Goal: Obtain resource: Obtain resource

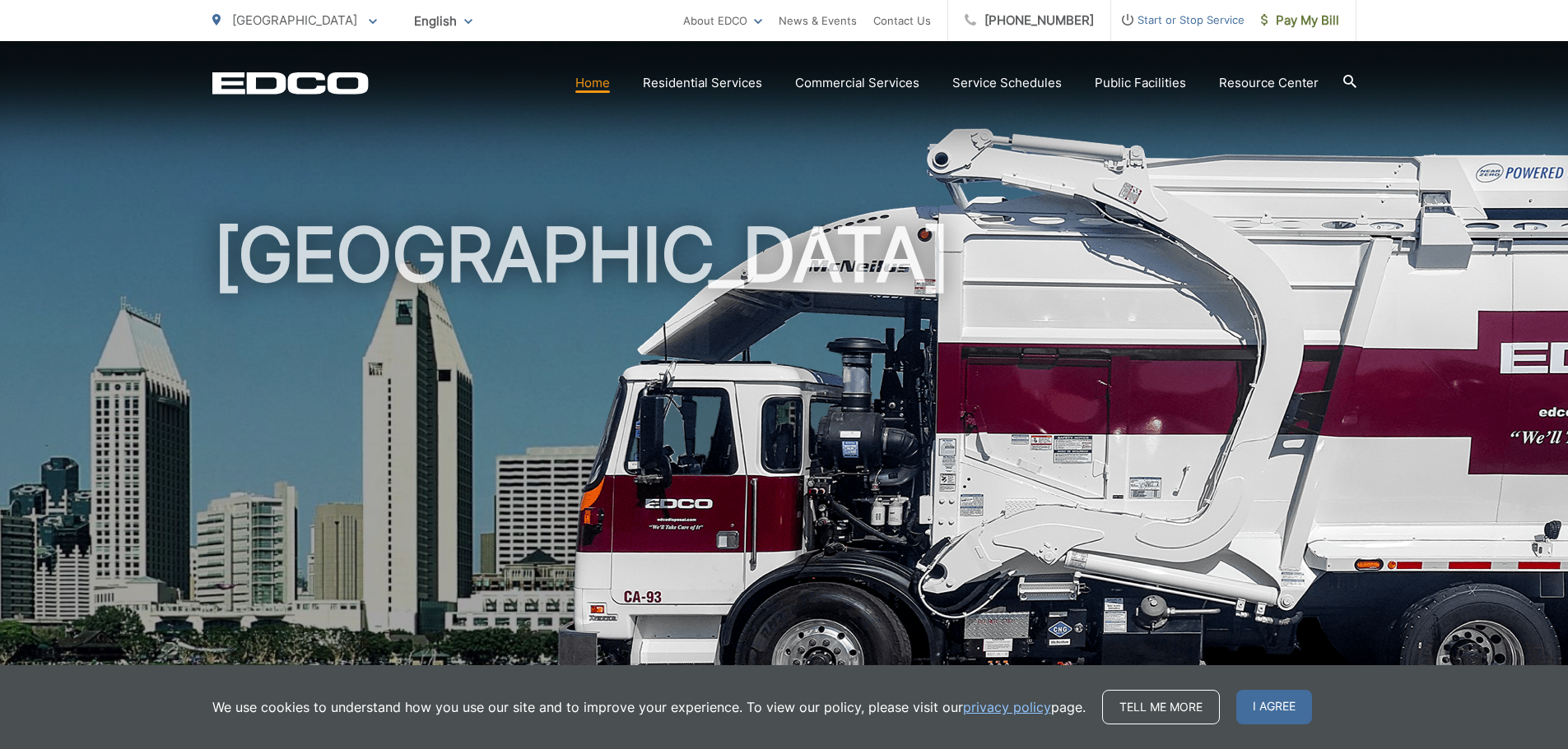
click at [1345, 81] on icon at bounding box center [1350, 81] width 13 height 13
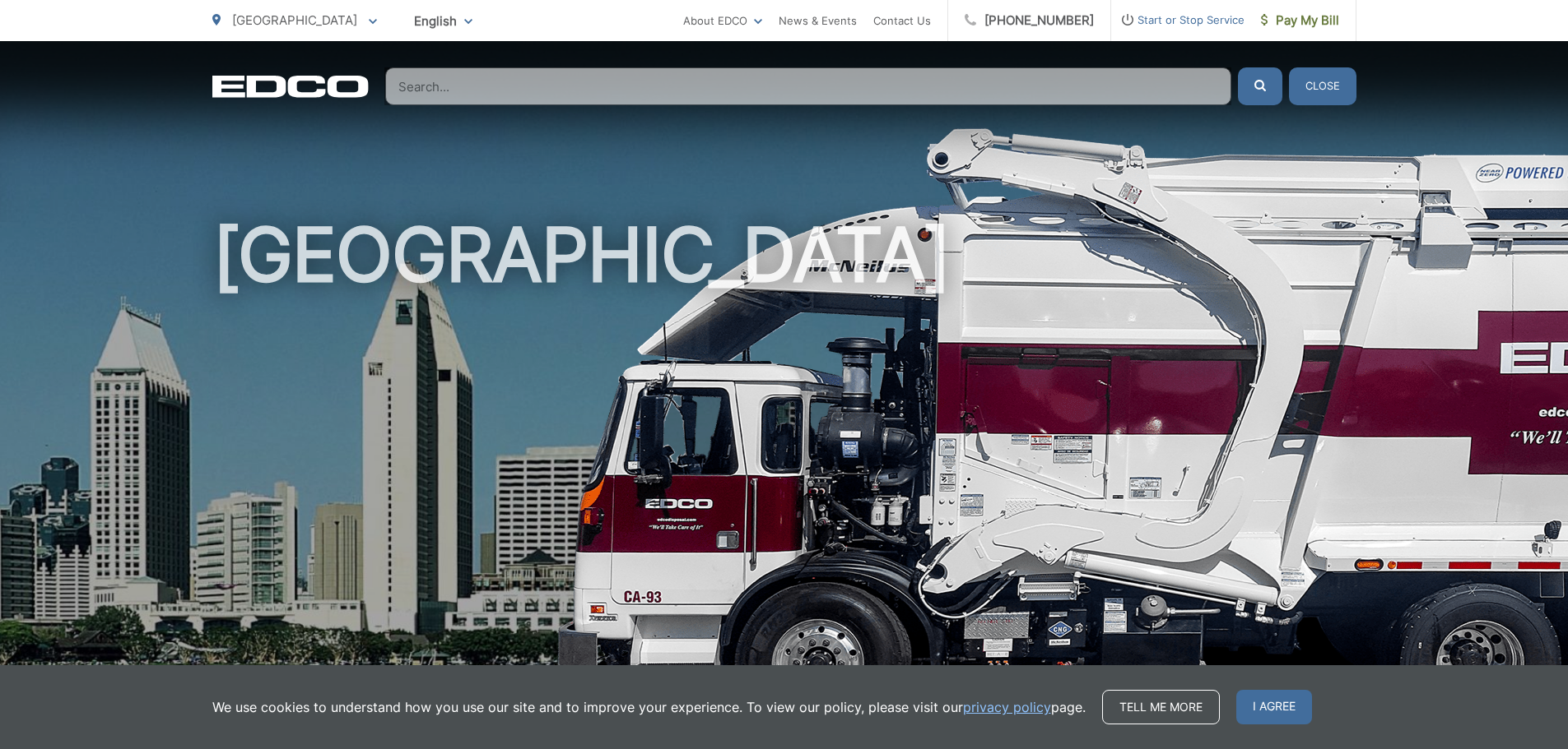
click at [847, 119] on div "[GEOGRAPHIC_DATA]" at bounding box center [784, 381] width 1144 height 679
click at [828, 81] on input "Search" at bounding box center [809, 86] width 846 height 38
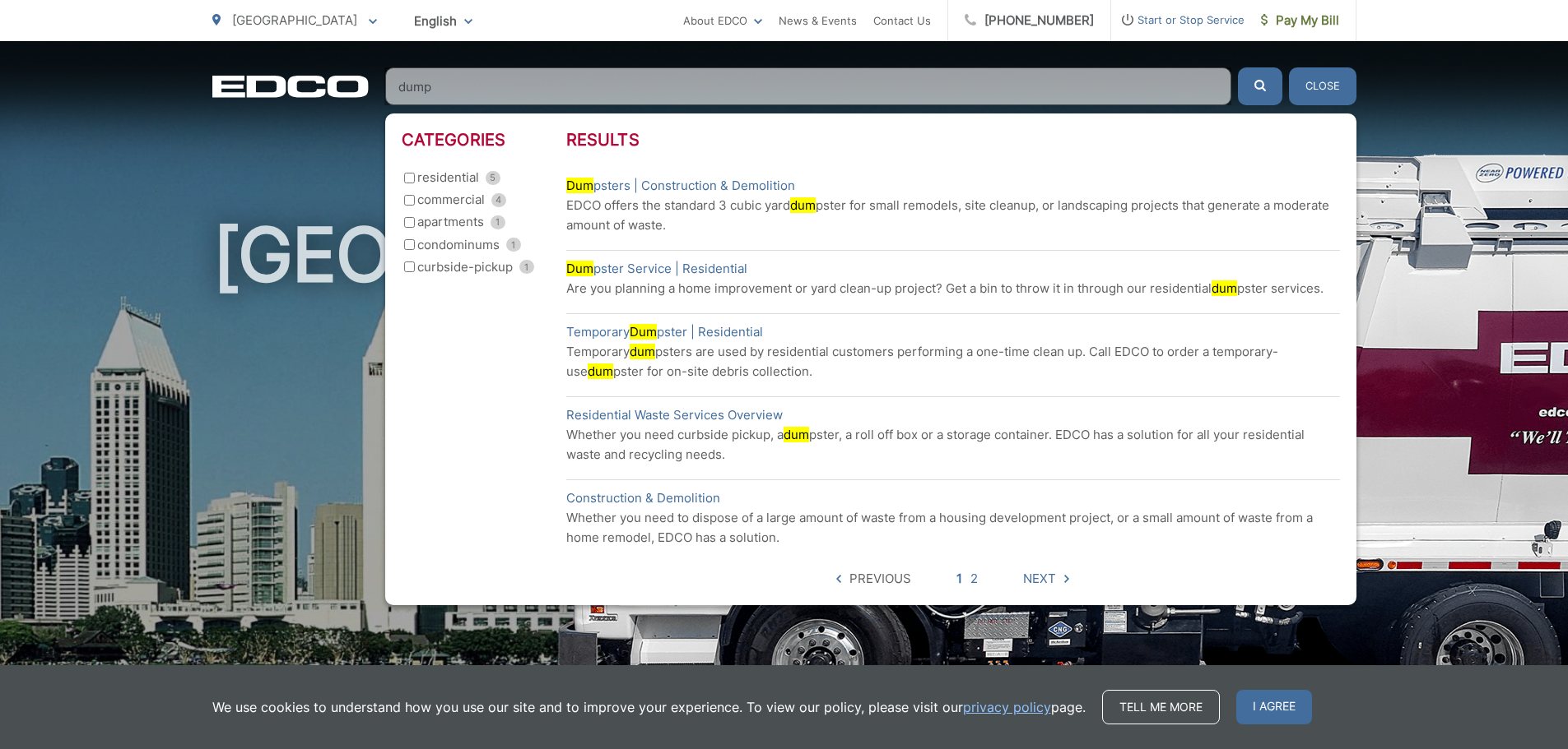
type input "dump"
click at [1238, 67] on button "submit" at bounding box center [1260, 86] width 44 height 38
click at [406, 178] on input "residential 5" at bounding box center [410, 178] width 11 height 11
checkbox input "true"
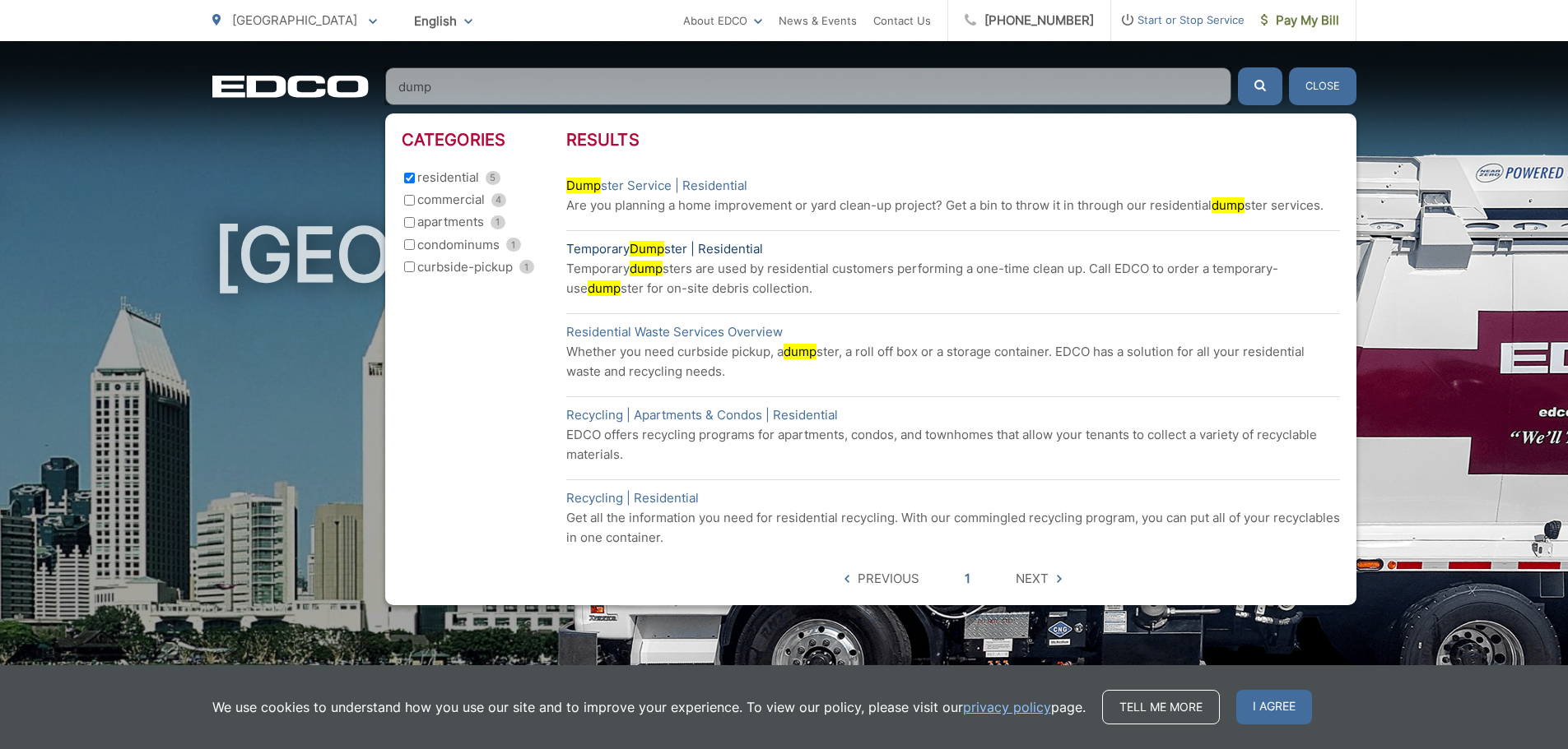
click at [687, 252] on link "Temporary Dump ster | Residential" at bounding box center [664, 250] width 197 height 20
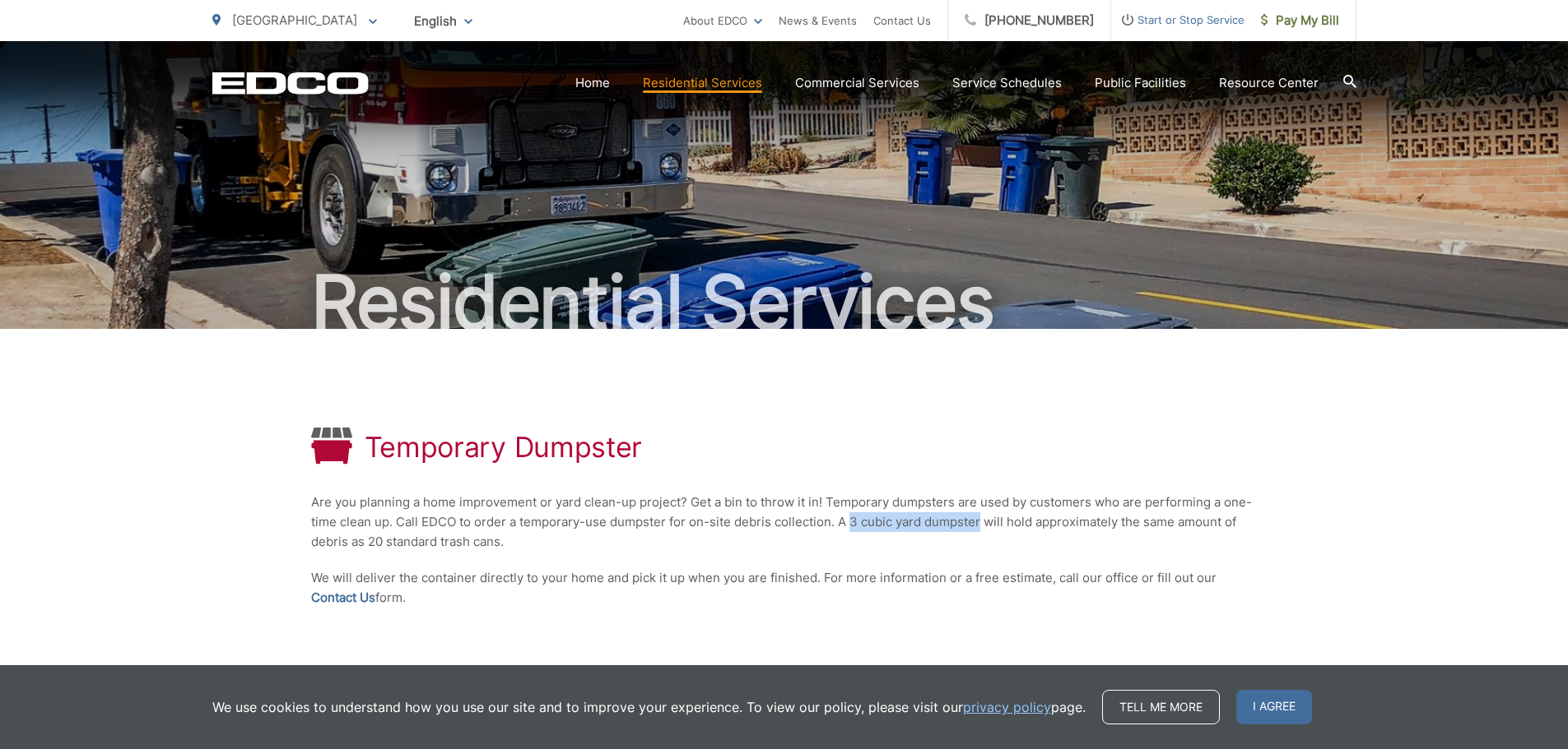
drag, startPoint x: 848, startPoint y: 522, endPoint x: 979, endPoint y: 518, distance: 131.1
click at [979, 518] on p "Are you planning a home improvement or yard clean-up project? Get a bin to thro…" at bounding box center [784, 523] width 946 height 59
copy p "3 cubic yard dumpster"
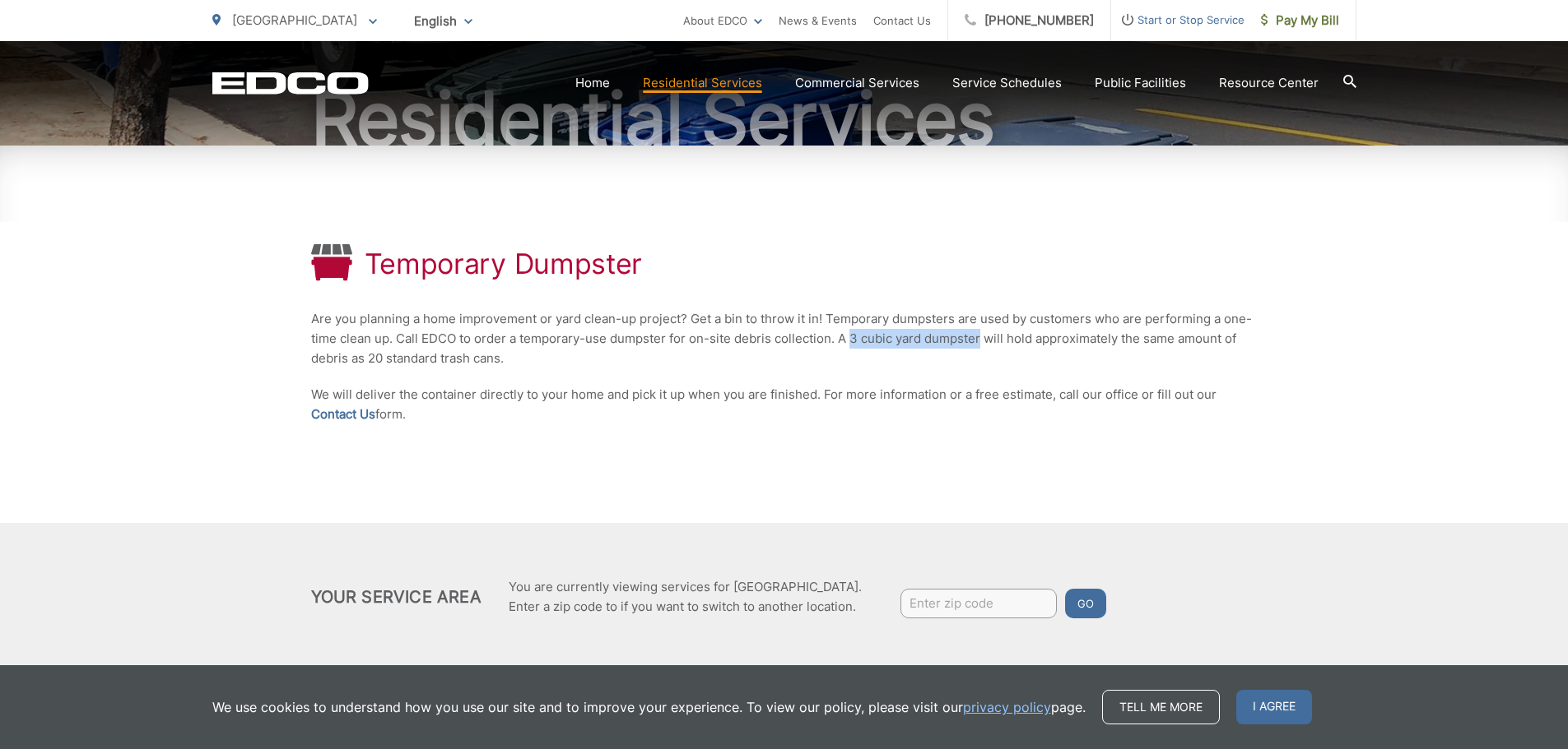
scroll to position [208, 0]
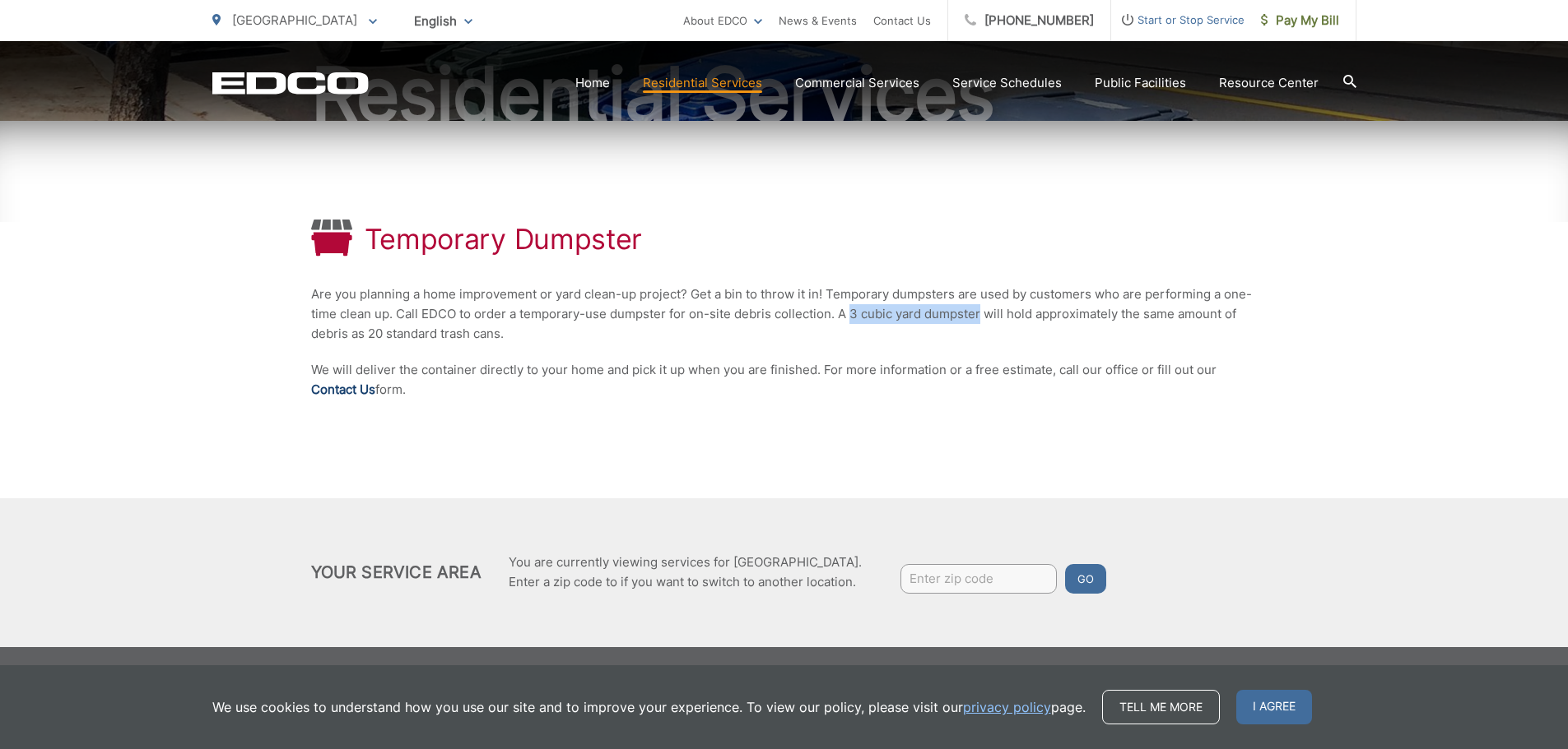
click at [341, 392] on link "Contact Us" at bounding box center [342, 390] width 64 height 20
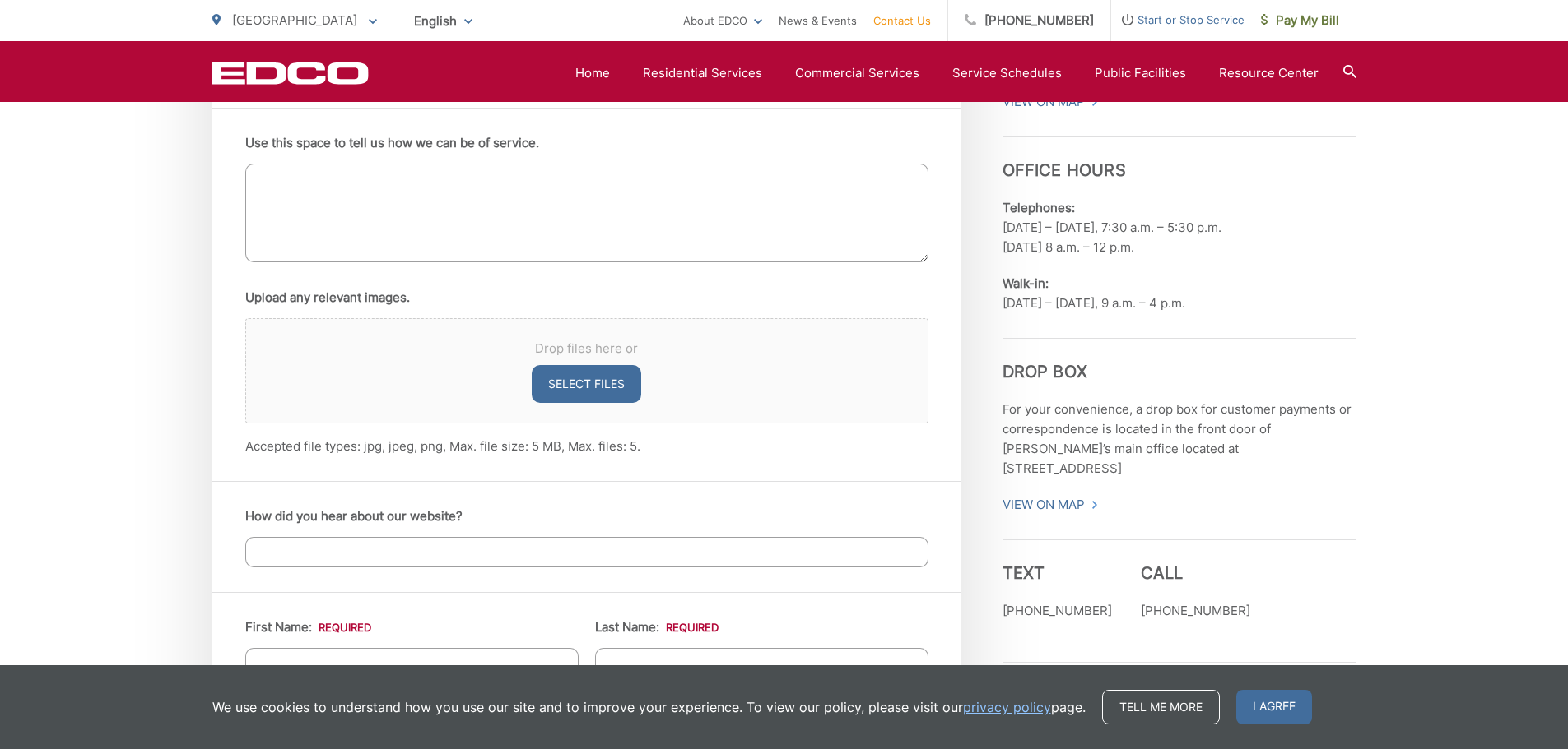
scroll to position [1234, 0]
